Goal: Task Accomplishment & Management: Manage account settings

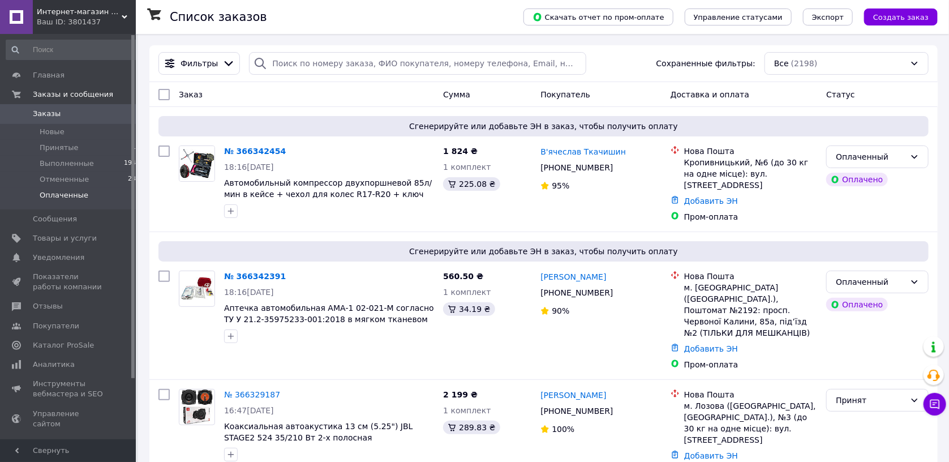
click at [87, 195] on li "Оплаченные 4" at bounding box center [73, 198] width 147 height 22
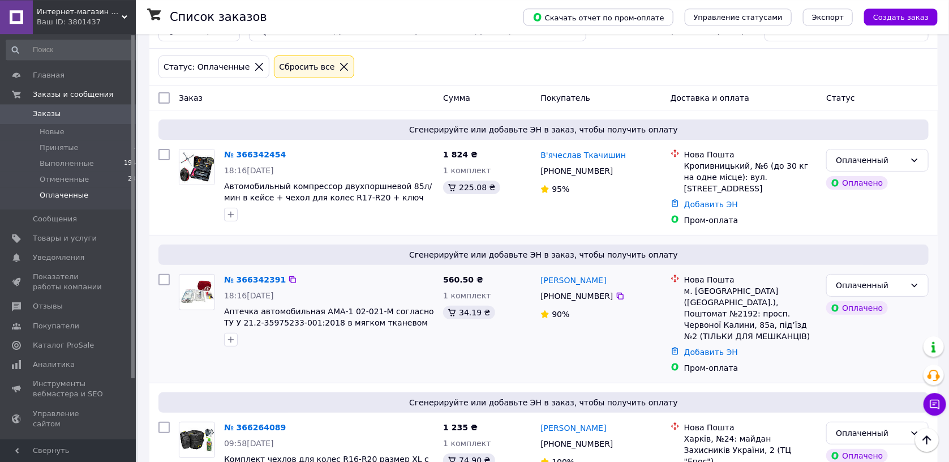
scroll to position [15, 0]
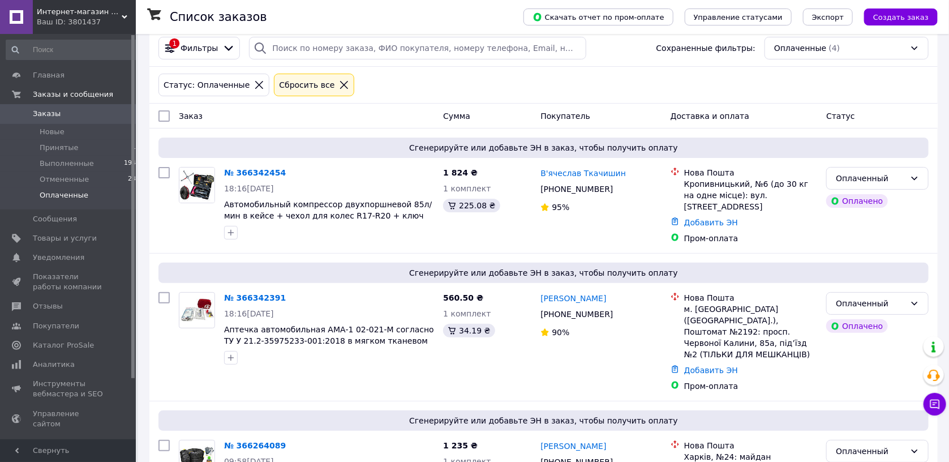
click at [669, 83] on div "Статус: Оплаченные Сбросить все" at bounding box center [543, 84] width 775 height 27
click at [85, 149] on li "Принятые 11" at bounding box center [73, 148] width 147 height 16
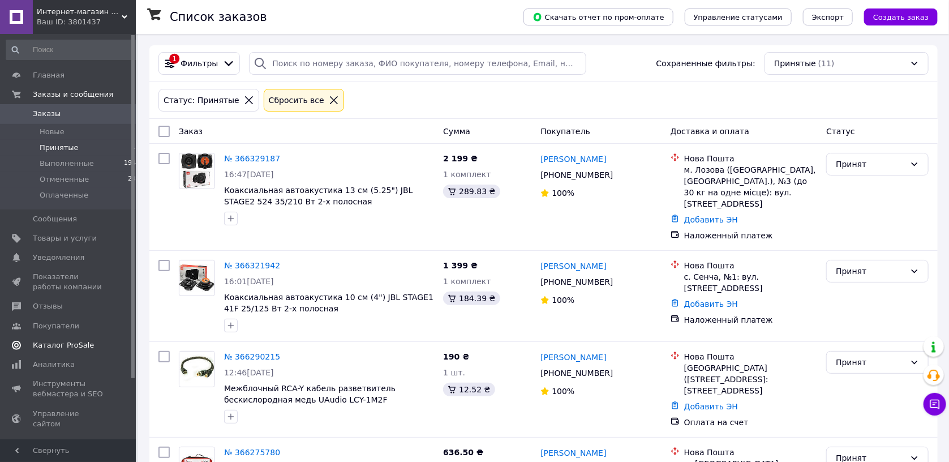
click at [87, 349] on span "Каталог ProSale" at bounding box center [69, 345] width 72 height 10
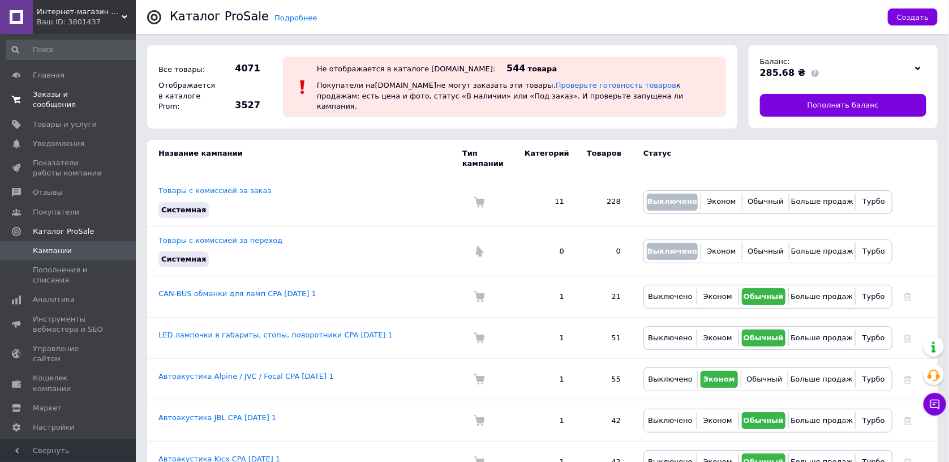
click at [80, 100] on link "Заказы и сообщения 0 0" at bounding box center [73, 99] width 147 height 29
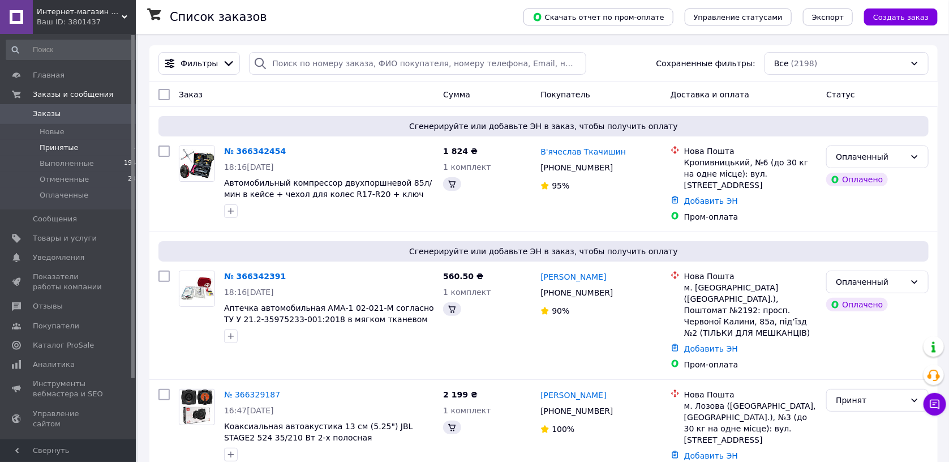
click at [83, 148] on li "Принятые 11" at bounding box center [73, 148] width 147 height 16
click at [78, 148] on li "Принятые 11" at bounding box center [73, 148] width 147 height 16
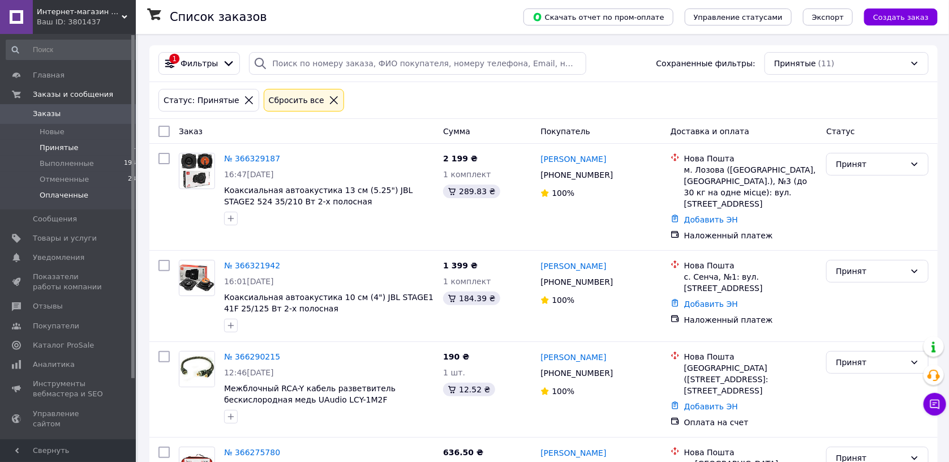
click at [77, 197] on span "Оплаченные" at bounding box center [64, 195] width 49 height 10
